Goal: Task Accomplishment & Management: Use online tool/utility

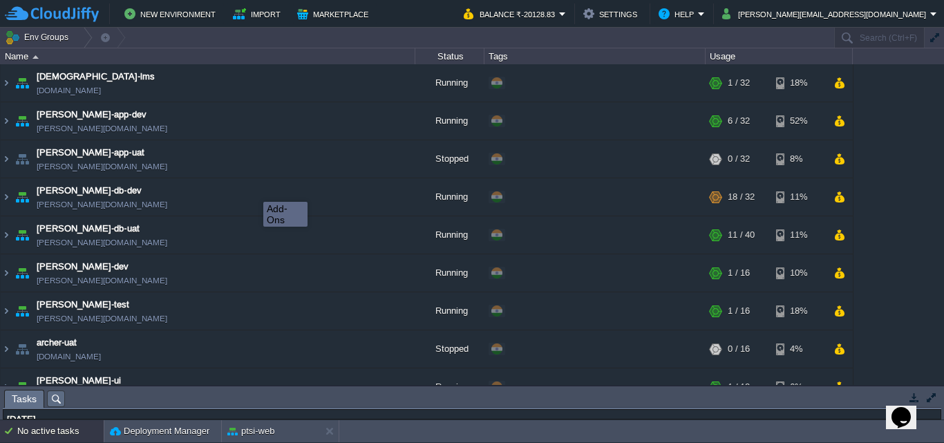
scroll to position [1433, 0]
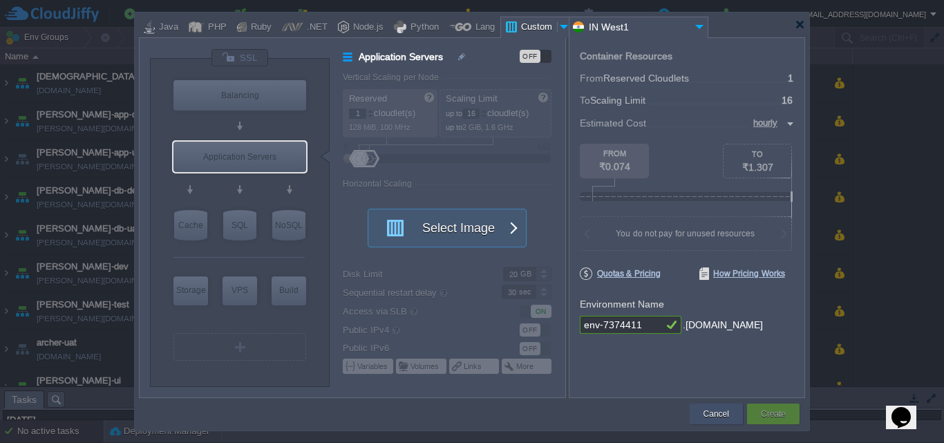
click at [711, 417] on button "Cancel" at bounding box center [716, 414] width 26 height 14
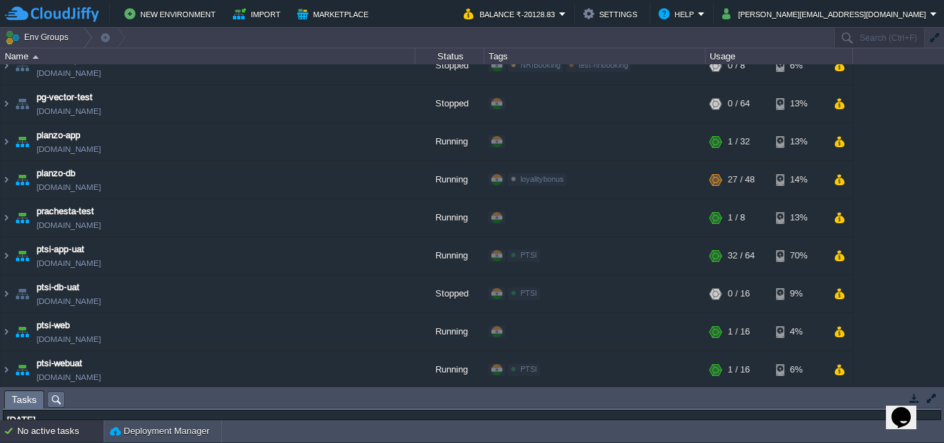
scroll to position [1338, 0]
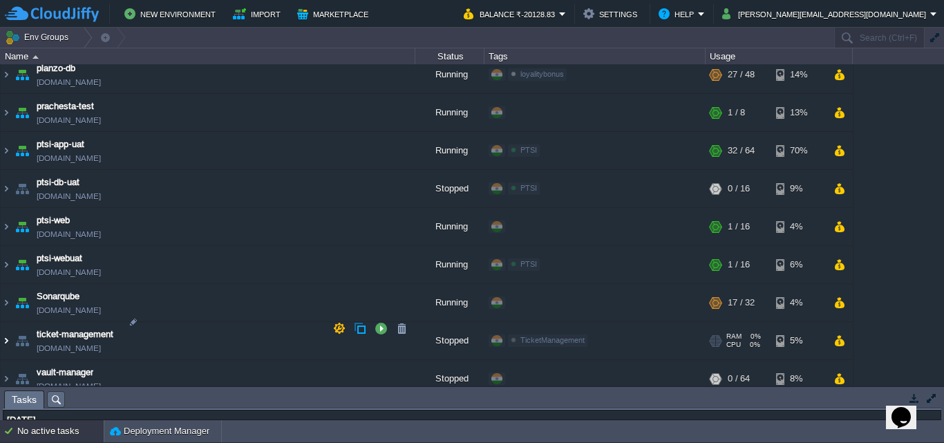
click at [6, 331] on img at bounding box center [6, 340] width 11 height 37
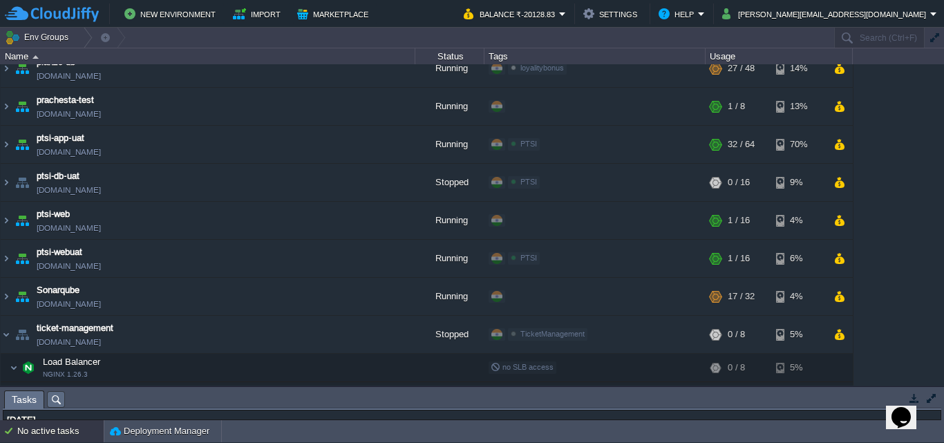
scroll to position [1388, 0]
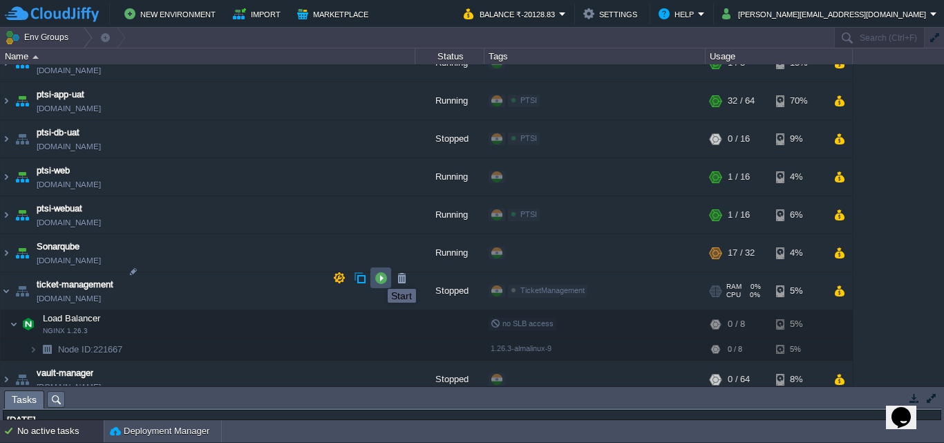
click at [377, 276] on button "button" at bounding box center [380, 277] width 12 height 12
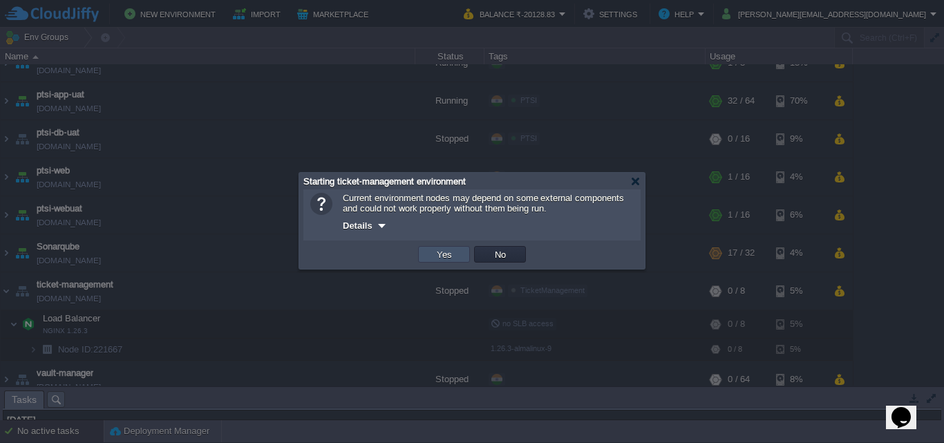
click at [441, 254] on button "Yes" at bounding box center [443, 254] width 23 height 12
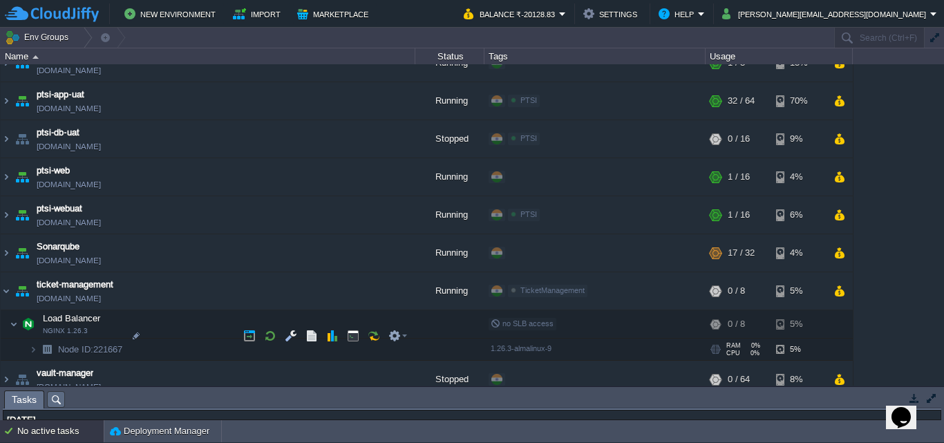
click at [27, 338] on img at bounding box center [19, 344] width 19 height 12
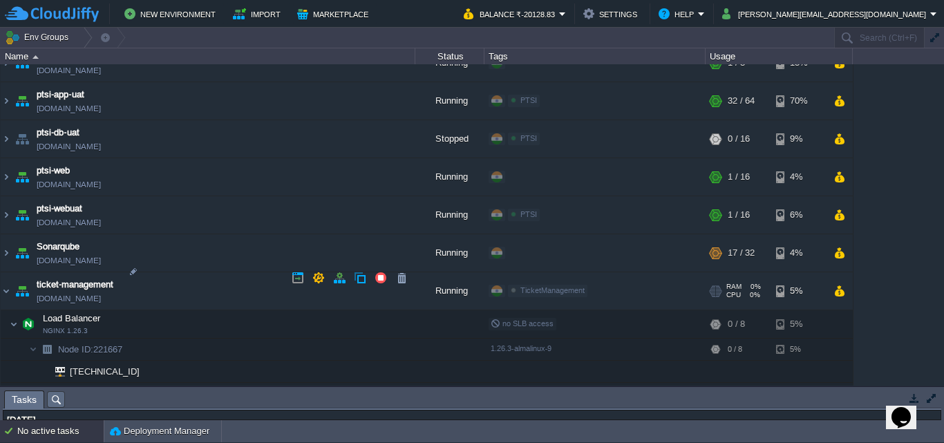
click at [101, 292] on link "[DOMAIN_NAME]" at bounding box center [69, 299] width 64 height 14
click at [3, 278] on img at bounding box center [6, 290] width 11 height 37
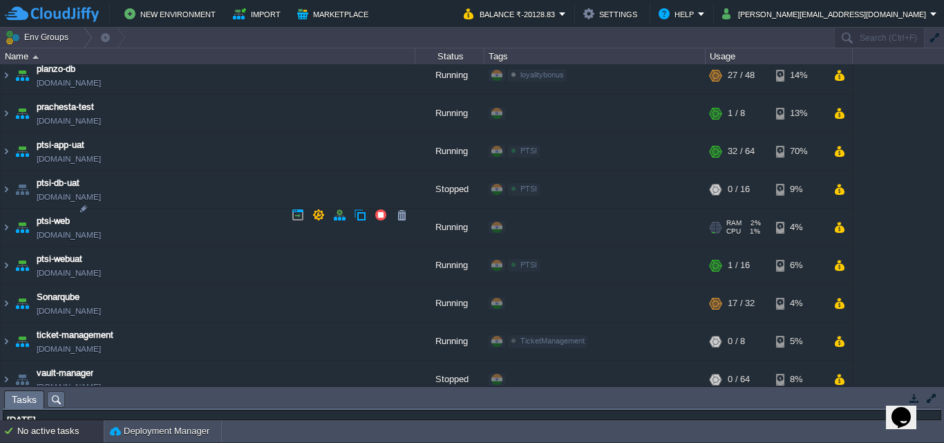
click at [12, 213] on td "ptsi-web [DOMAIN_NAME]" at bounding box center [208, 228] width 414 height 38
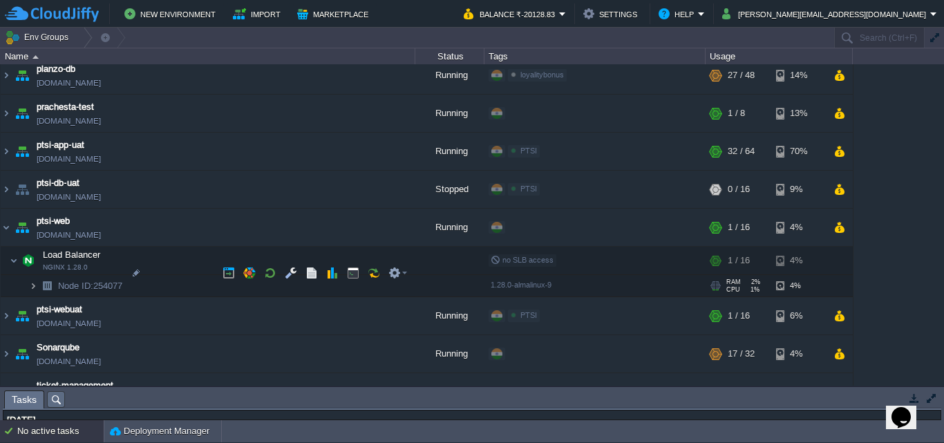
click at [37, 277] on img at bounding box center [33, 285] width 8 height 21
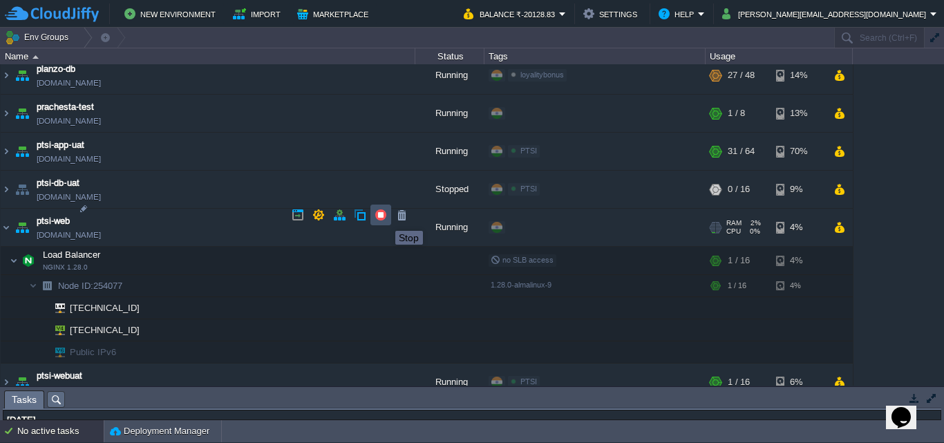
click at [385, 218] on button "button" at bounding box center [380, 215] width 12 height 12
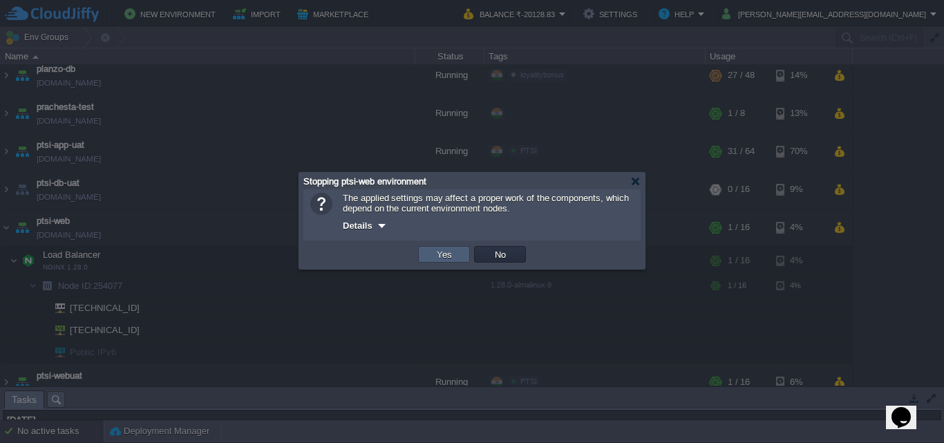
click at [459, 261] on td "Yes" at bounding box center [444, 254] width 52 height 17
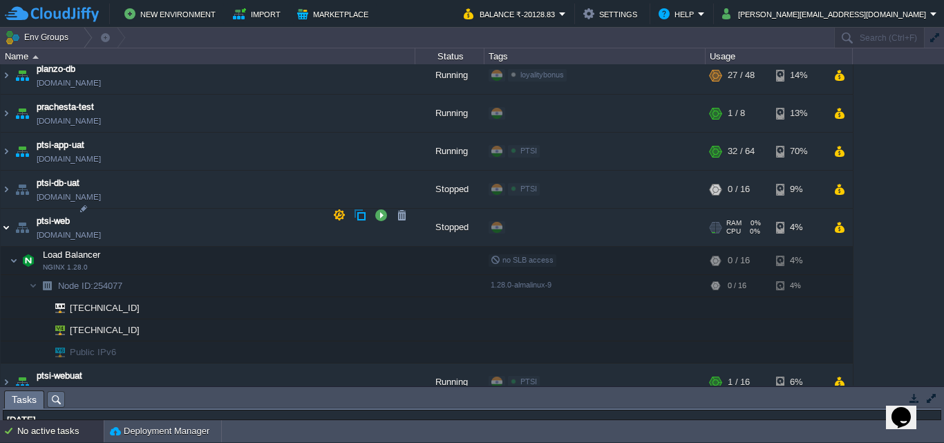
click at [2, 217] on img at bounding box center [6, 227] width 11 height 37
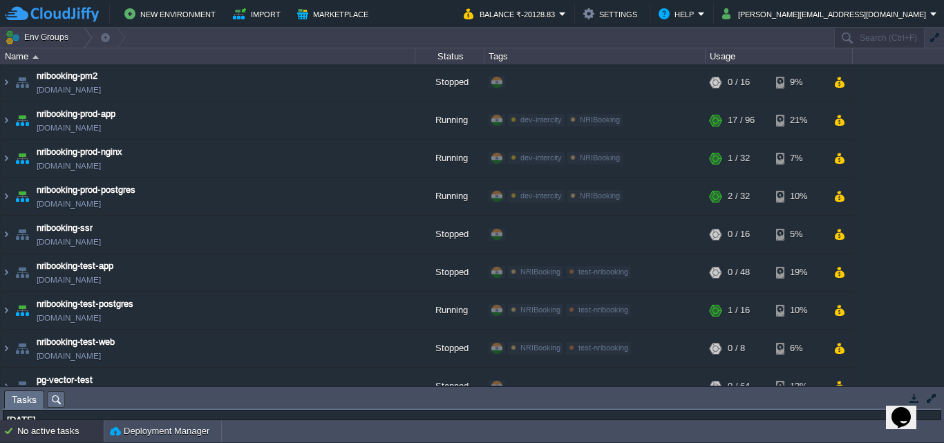
scroll to position [884, 0]
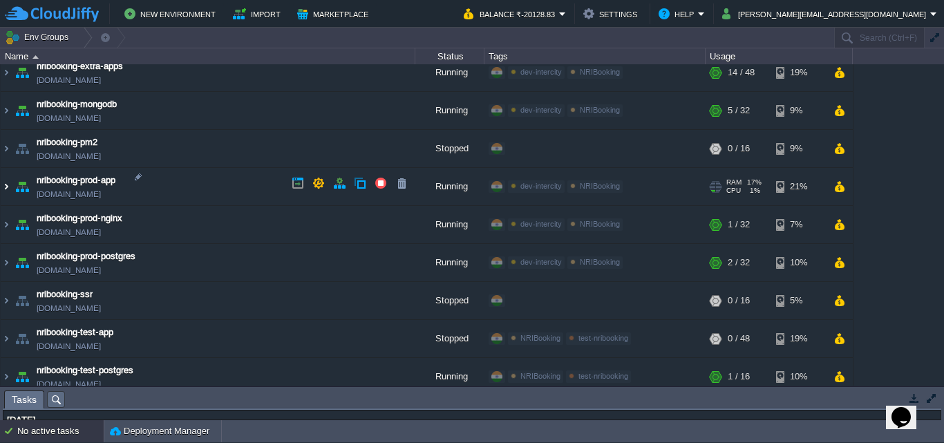
click at [3, 188] on img at bounding box center [6, 186] width 11 height 37
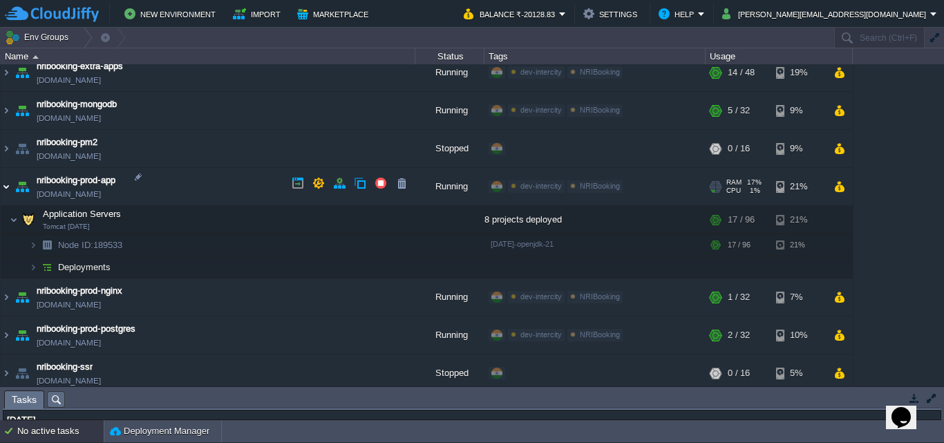
click at [6, 182] on img at bounding box center [6, 186] width 11 height 37
